Goal: Find contact information: Find contact information

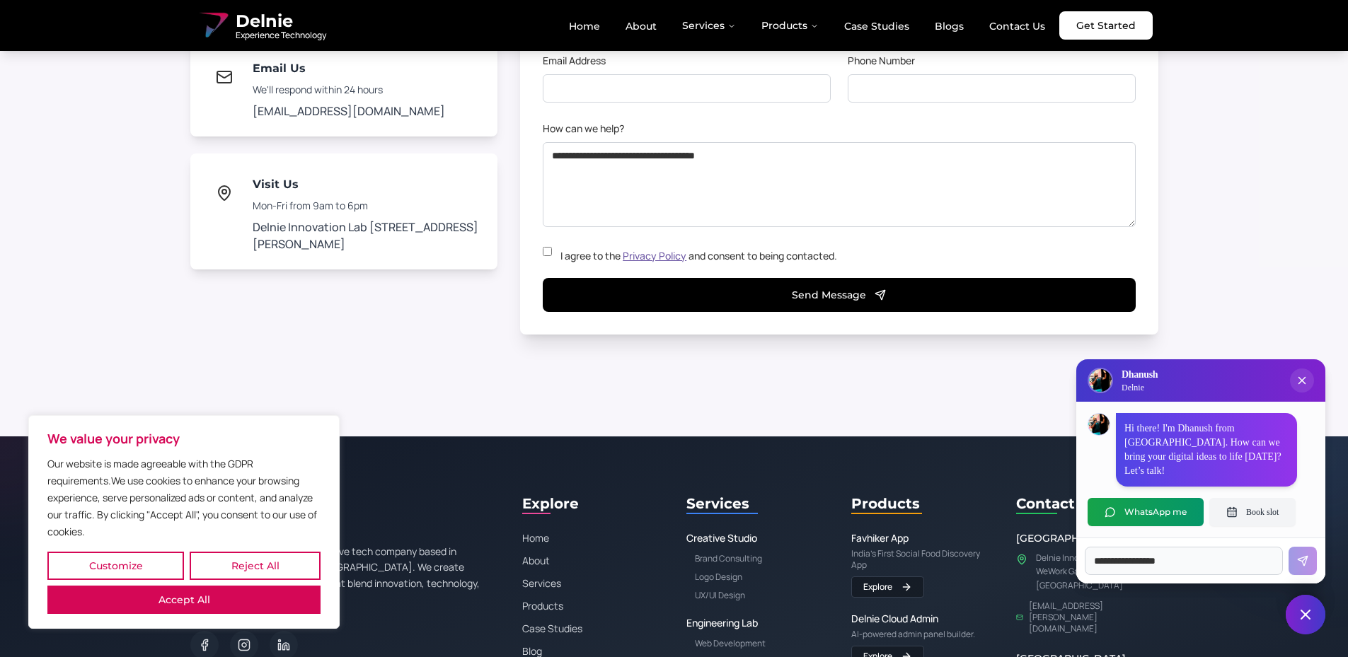
scroll to position [9890, 0]
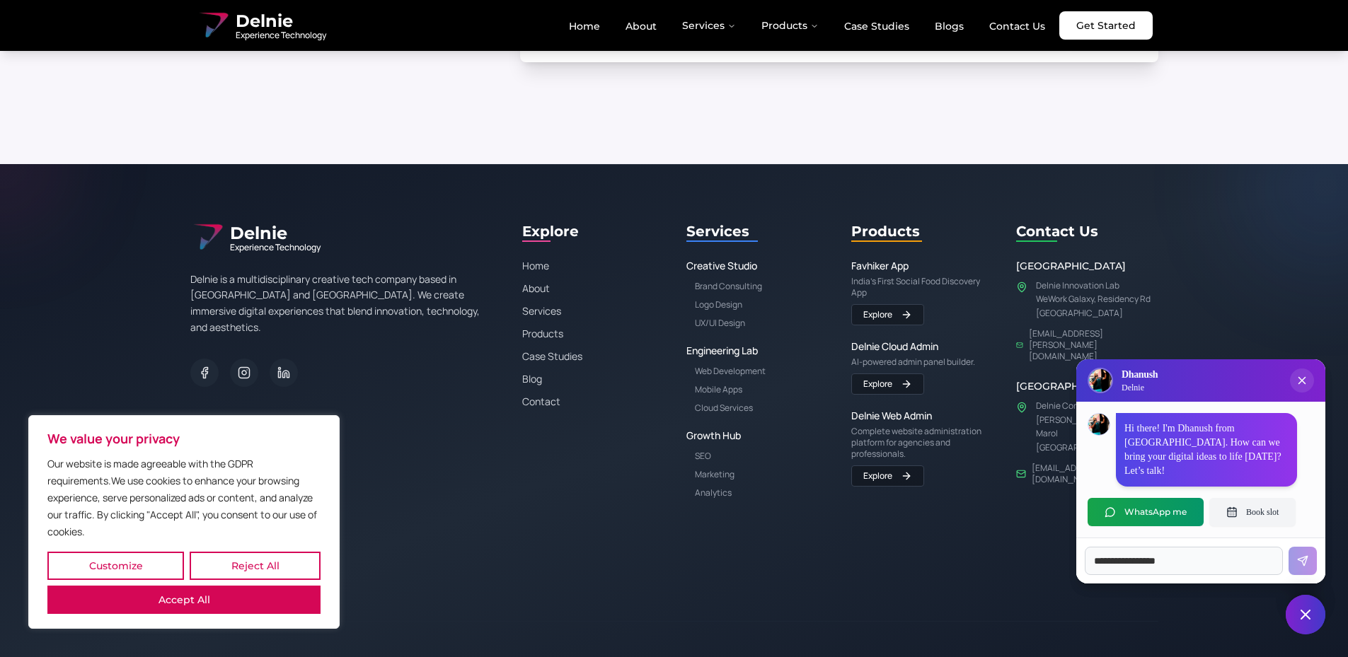
click at [1010, 38] on ul "Home About Services Products Case Studies Blogs Contact Us" at bounding box center [807, 25] width 499 height 28
click at [1012, 30] on link "Contact Us" at bounding box center [1017, 26] width 79 height 24
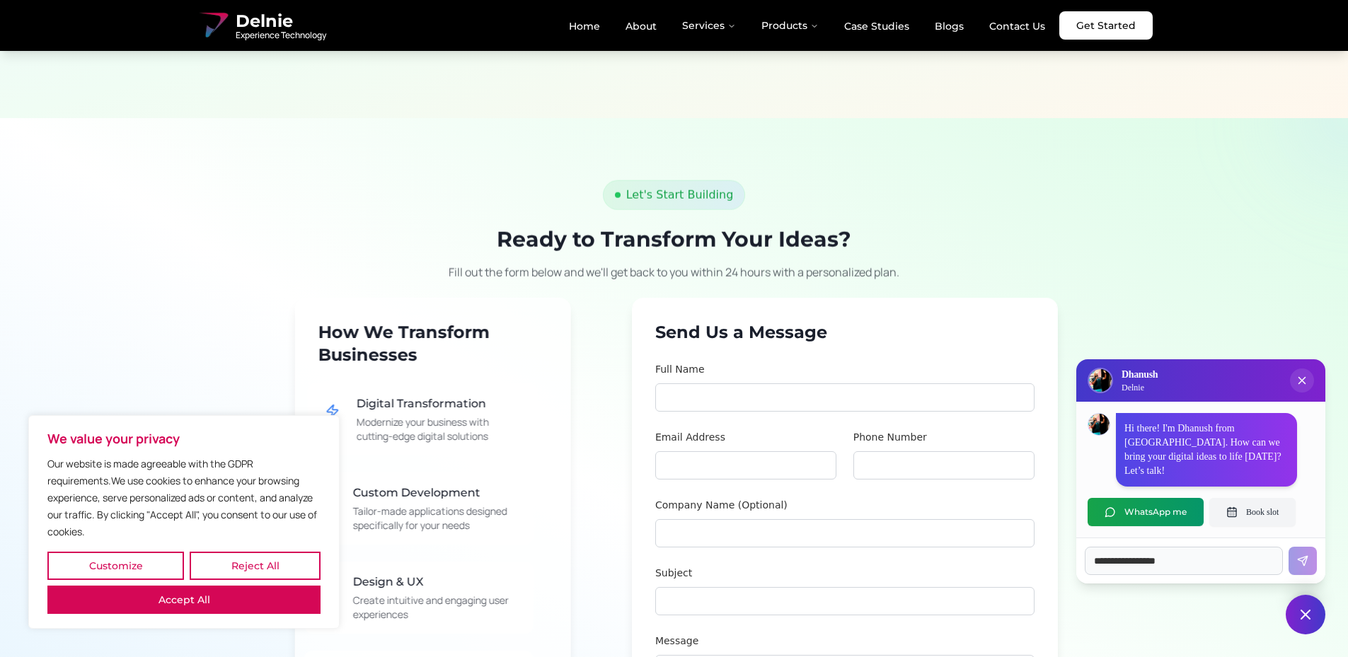
scroll to position [1061, 0]
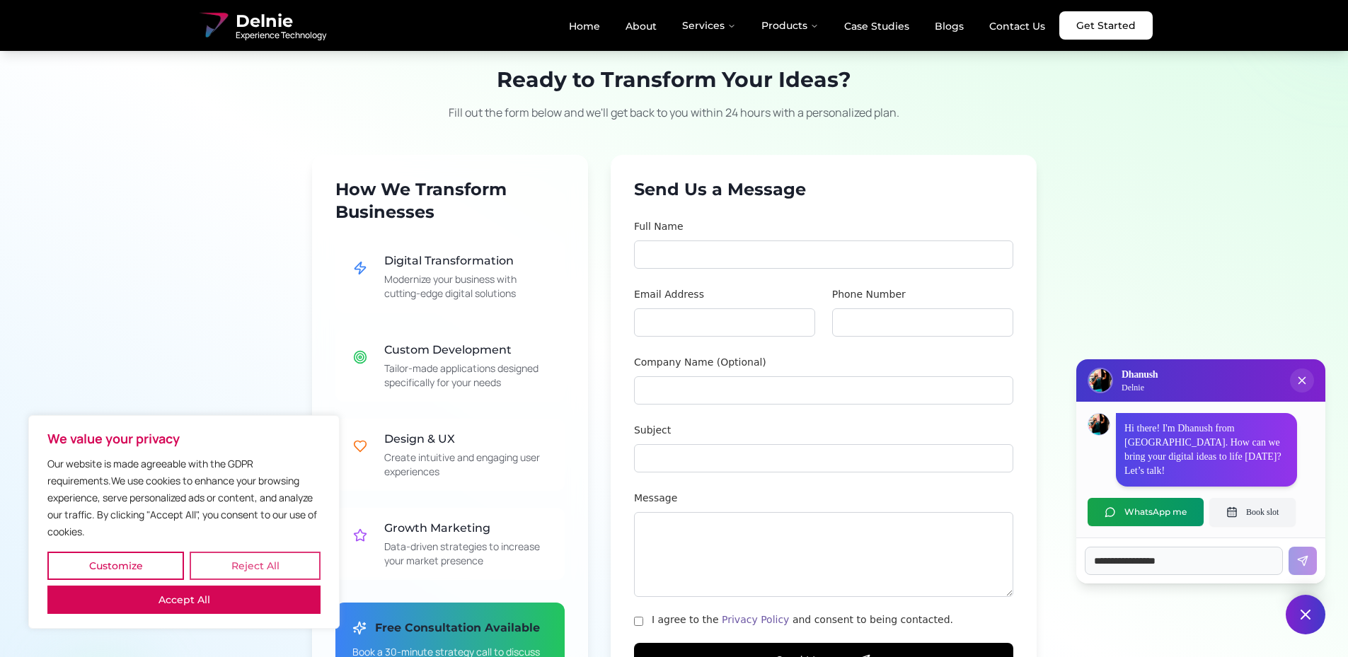
click at [190, 580] on button "Reject All" at bounding box center [255, 566] width 131 height 28
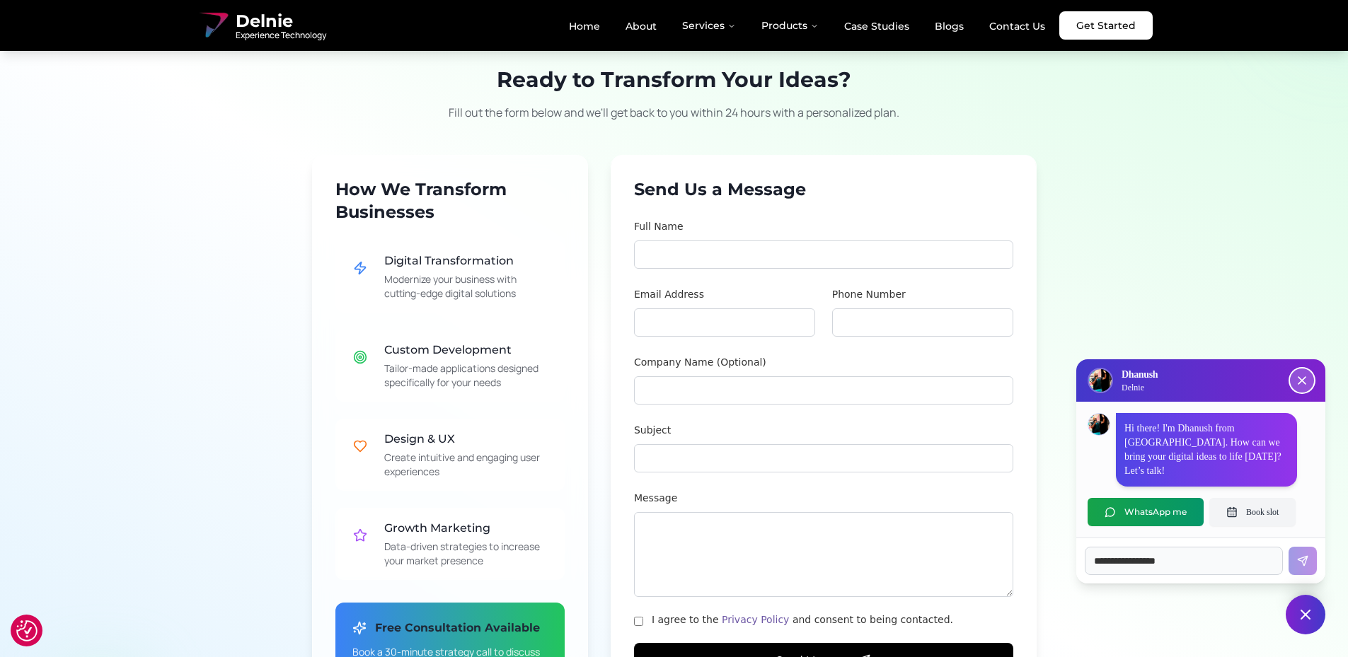
click at [1298, 388] on icon "Close chat popup" at bounding box center [1302, 381] width 14 height 14
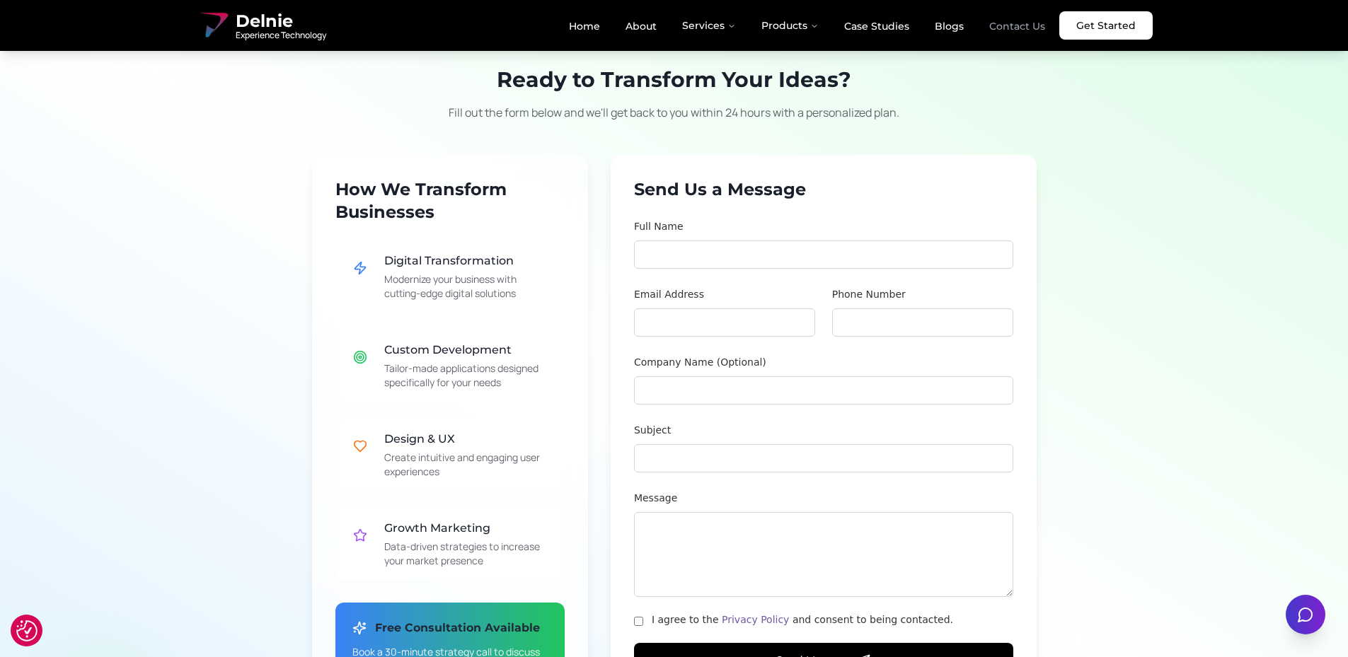
click at [1001, 19] on link "Contact Us" at bounding box center [1017, 26] width 79 height 24
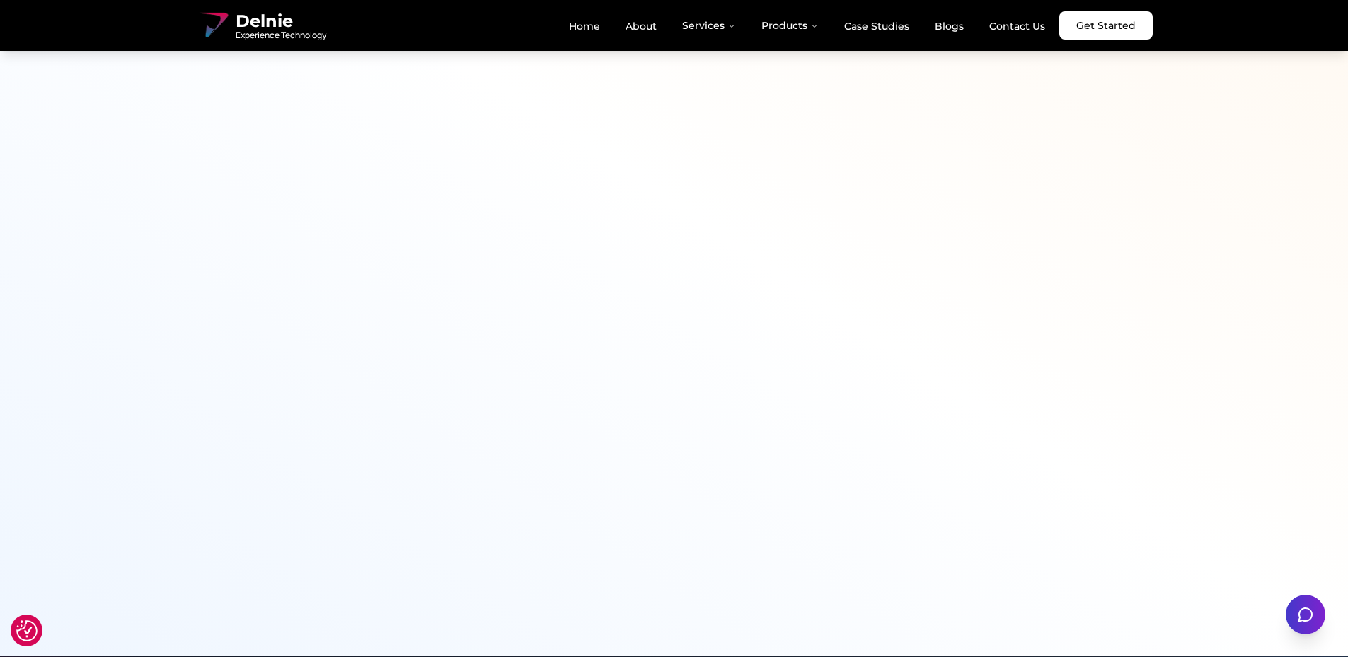
scroll to position [2656, 0]
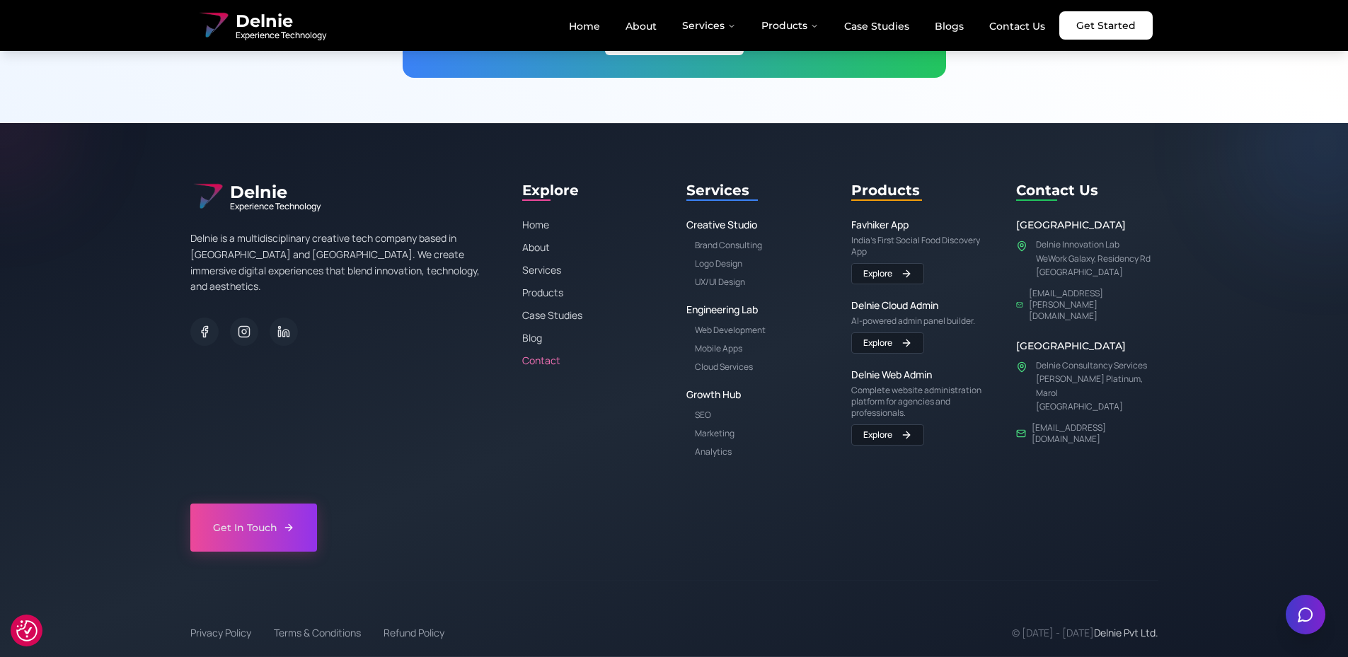
click at [538, 364] on link "Contact" at bounding box center [593, 361] width 142 height 14
click at [547, 362] on link "Contact" at bounding box center [593, 361] width 142 height 14
click at [528, 335] on link "Blog" at bounding box center [593, 338] width 142 height 14
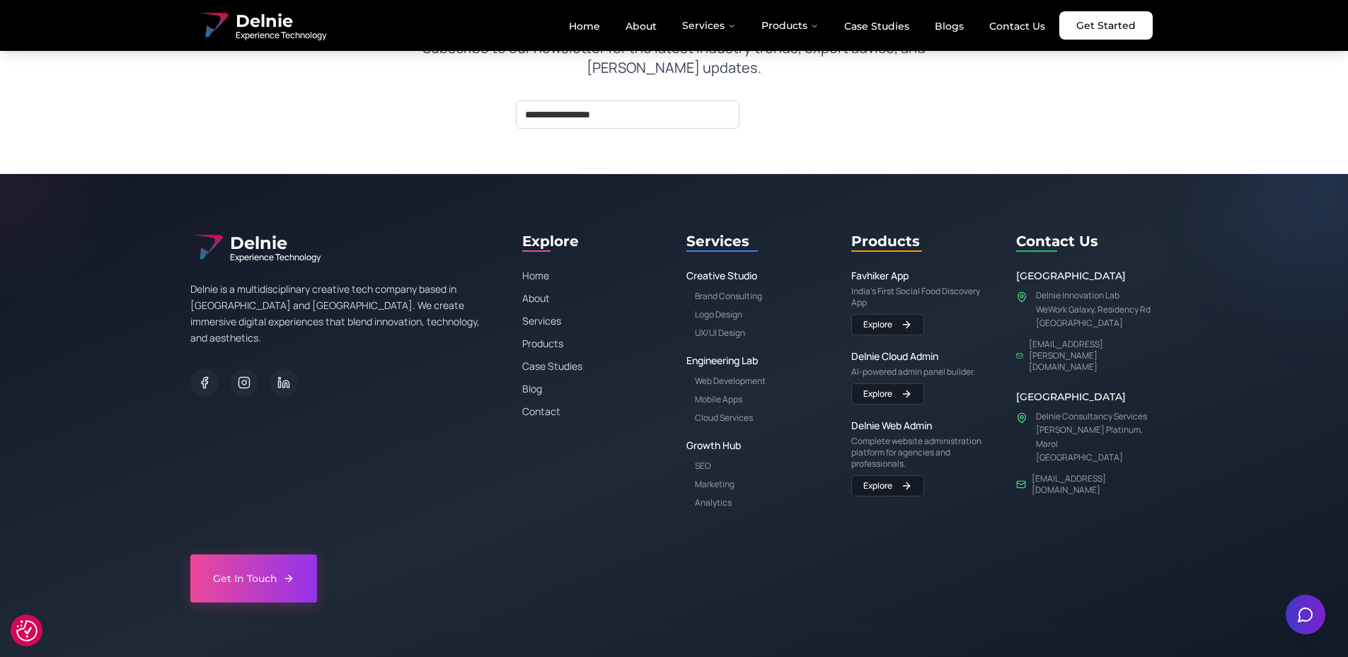
scroll to position [1691, 0]
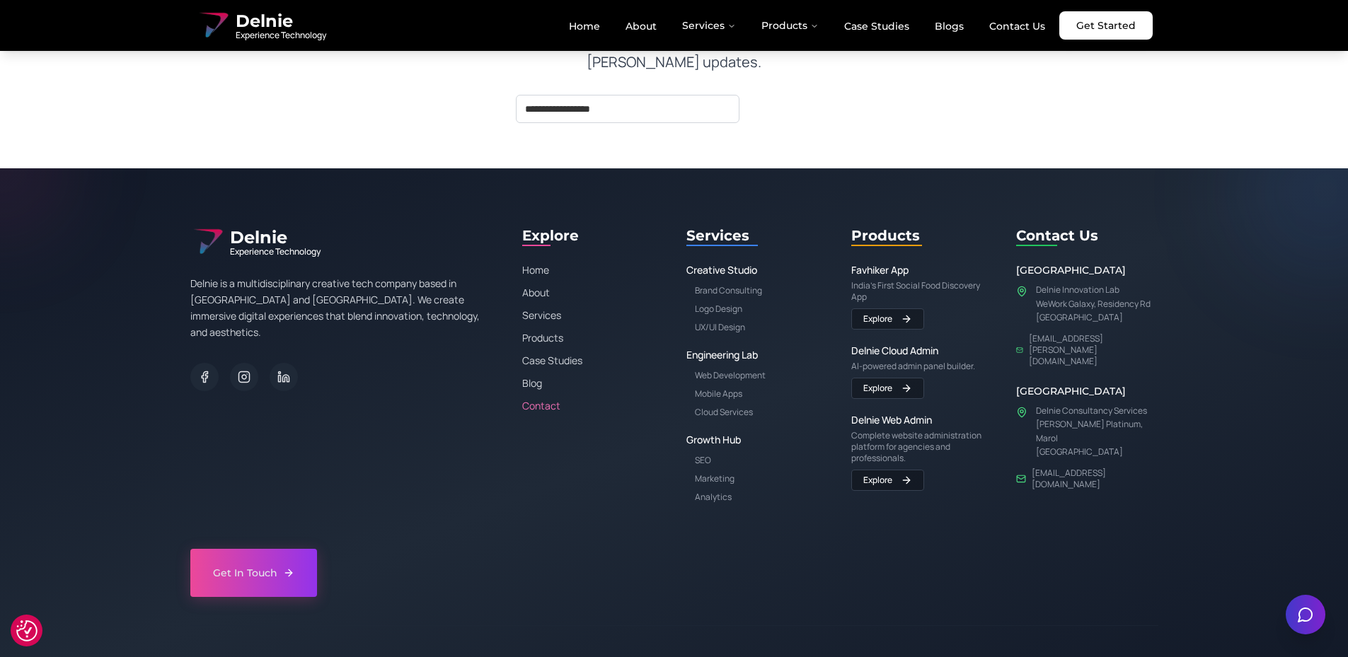
click at [540, 399] on link "Contact" at bounding box center [593, 406] width 142 height 14
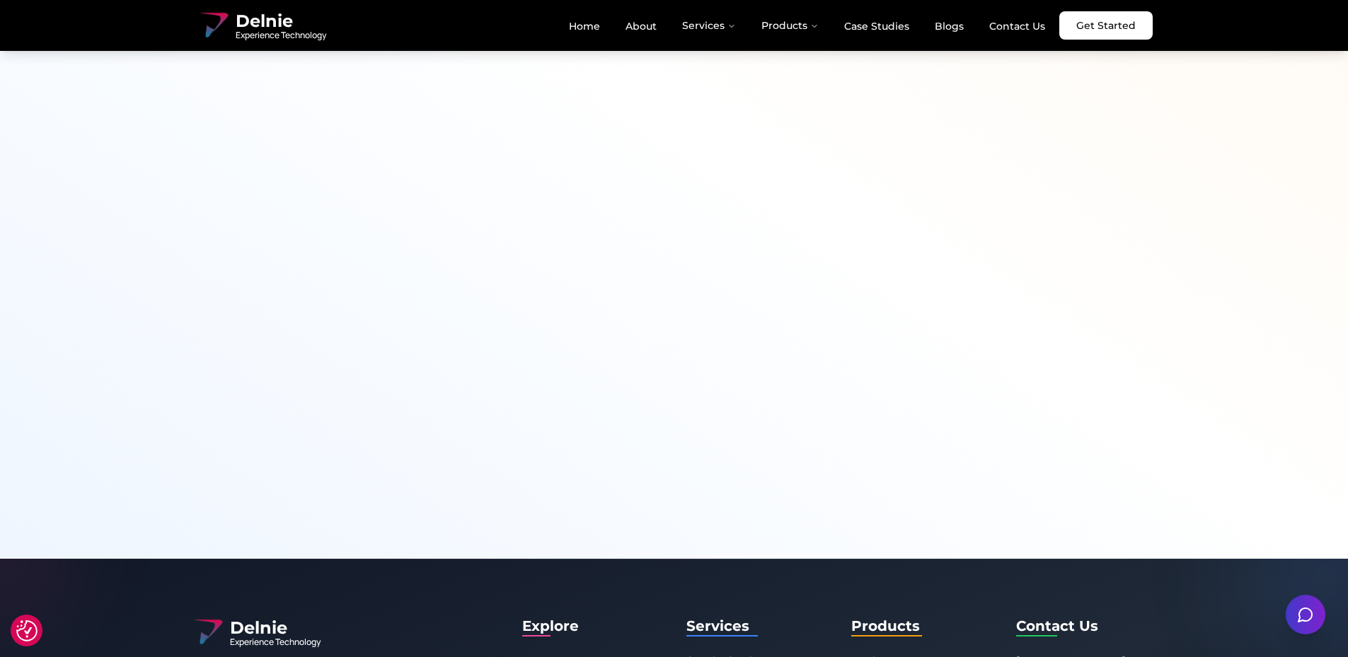
scroll to position [2656, 0]
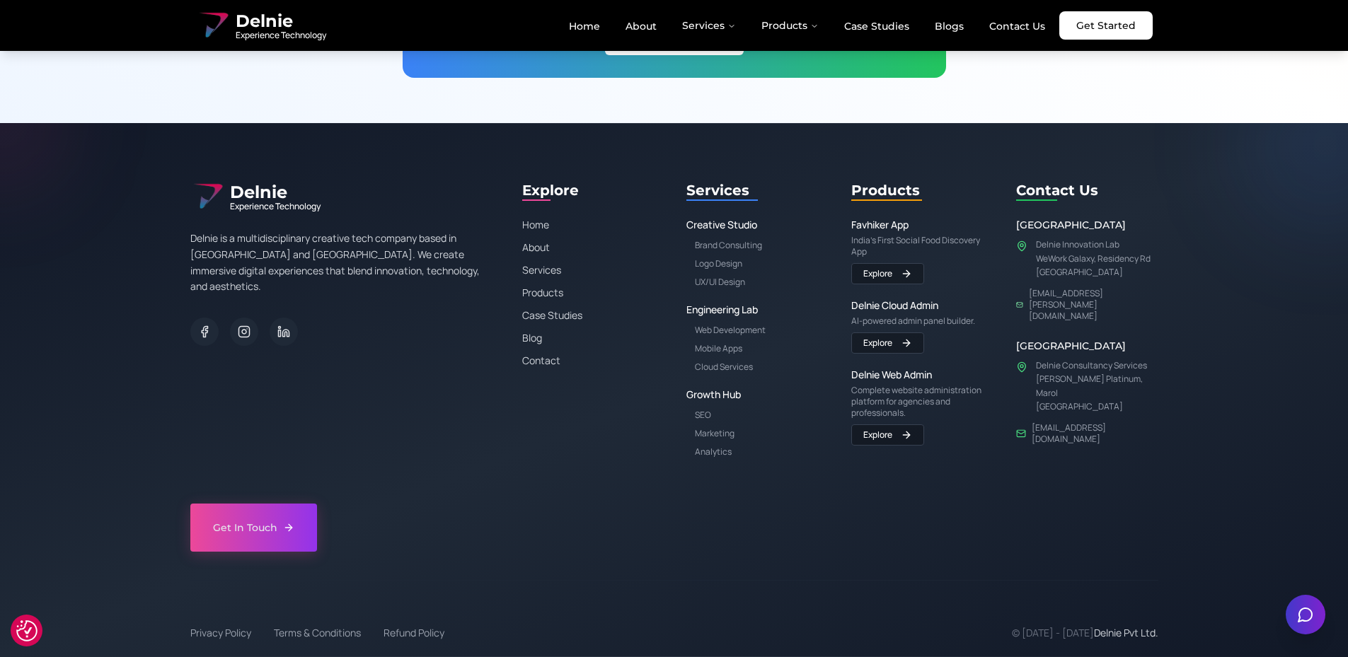
drag, startPoint x: 1117, startPoint y: 294, endPoint x: 1031, endPoint y: 295, distance: 86.3
click at [1031, 295] on div "[EMAIL_ADDRESS][PERSON_NAME][DOMAIN_NAME]" at bounding box center [1087, 305] width 142 height 34
copy link "[EMAIL_ADDRESS][PERSON_NAME][DOMAIN_NAME]"
drag, startPoint x: 1133, startPoint y: 388, endPoint x: 1034, endPoint y: 392, distance: 98.4
click at [1034, 422] on div "[EMAIL_ADDRESS][DOMAIN_NAME]" at bounding box center [1087, 433] width 142 height 23
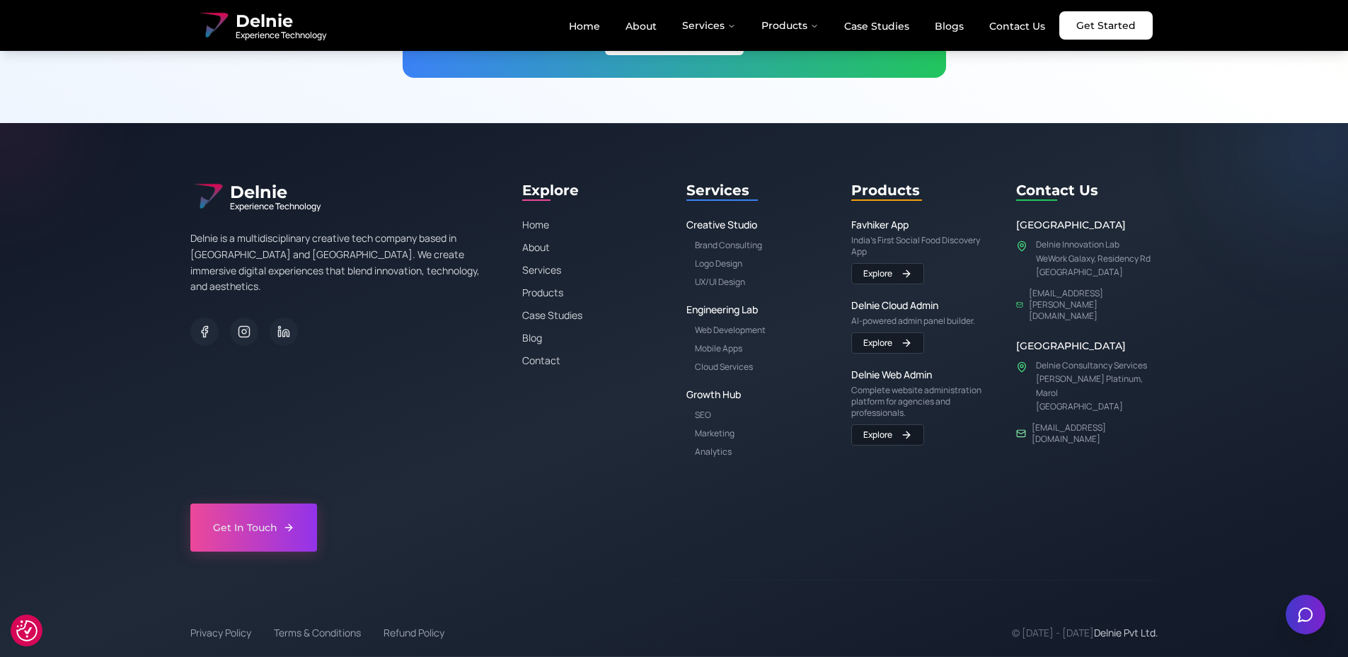
copy link "[EMAIL_ADDRESS][DOMAIN_NAME]"
